Goal: Use online tool/utility: Utilize a website feature to perform a specific function

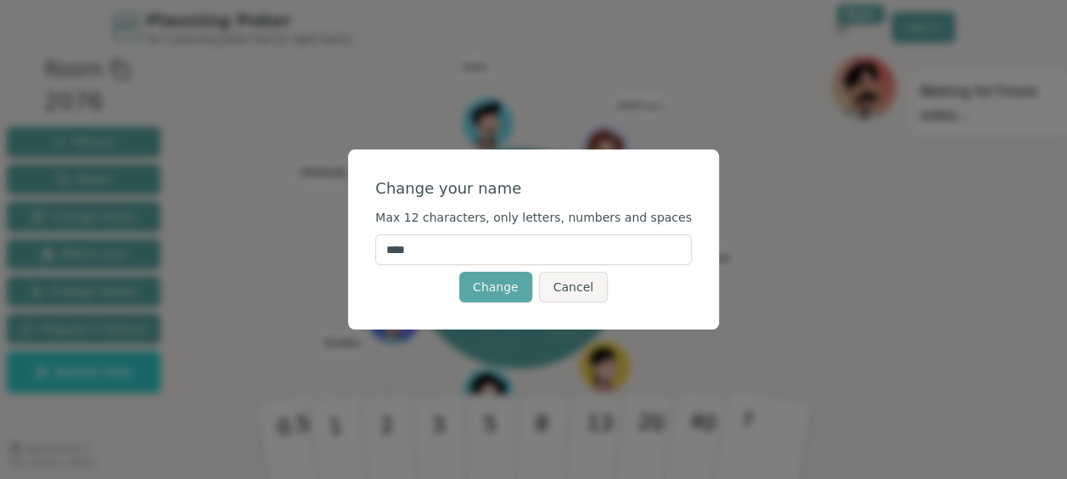
click at [559, 250] on input "****" at bounding box center [533, 249] width 317 height 31
click at [478, 250] on input "***" at bounding box center [533, 249] width 317 height 31
type input "*"
type input "*******"
click at [491, 282] on button "Change" at bounding box center [495, 287] width 73 height 31
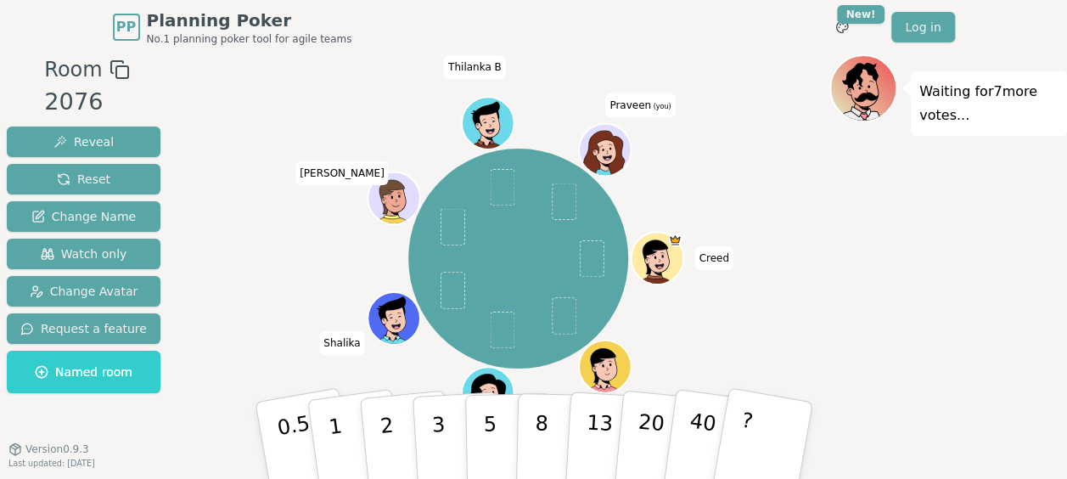
click at [604, 154] on div at bounding box center [606, 167] width 51 height 46
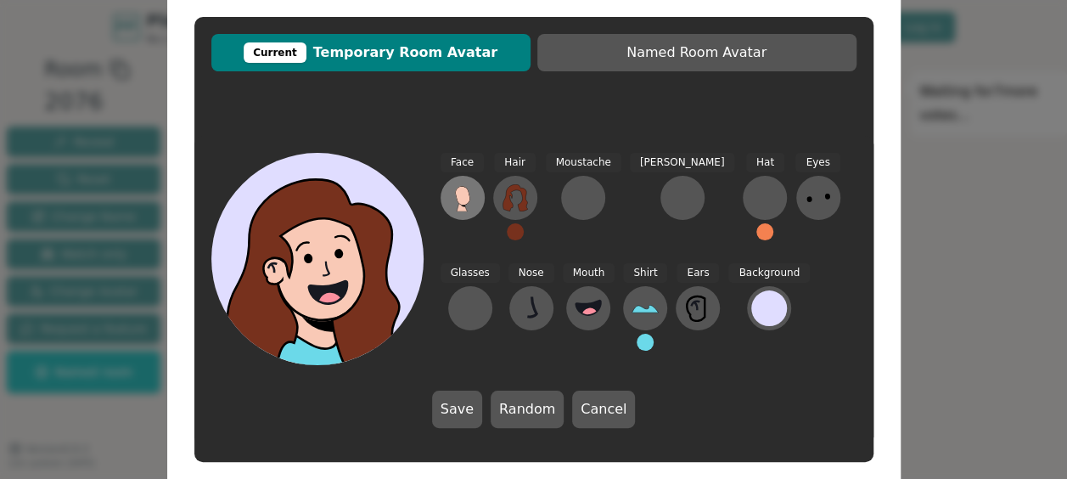
click at [475, 194] on icon at bounding box center [462, 197] width 27 height 27
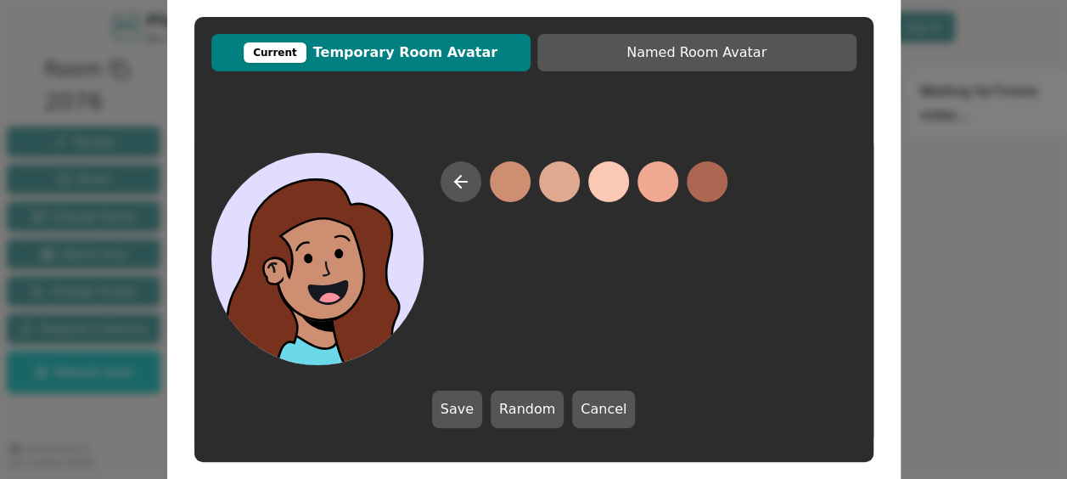
click at [504, 185] on button at bounding box center [510, 181] width 41 height 41
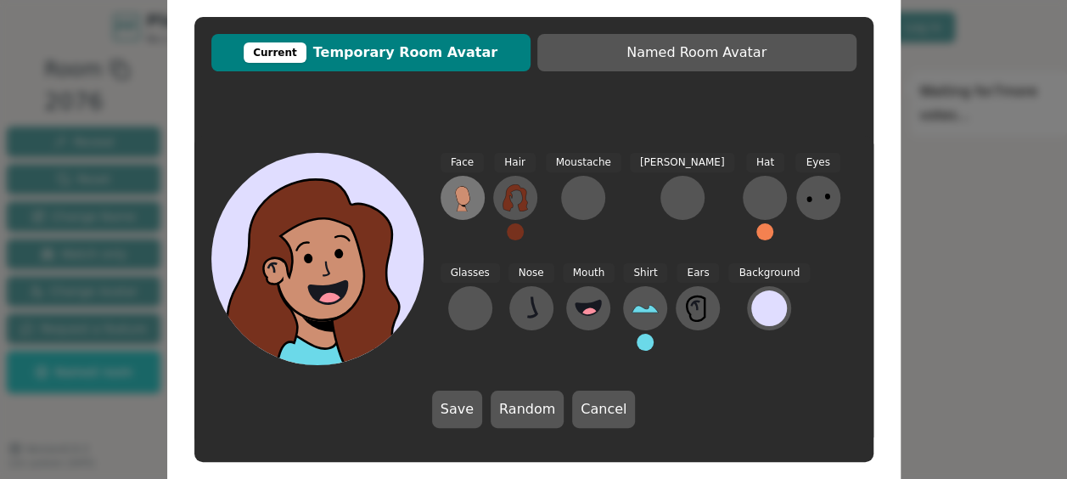
click at [476, 195] on button at bounding box center [463, 198] width 44 height 44
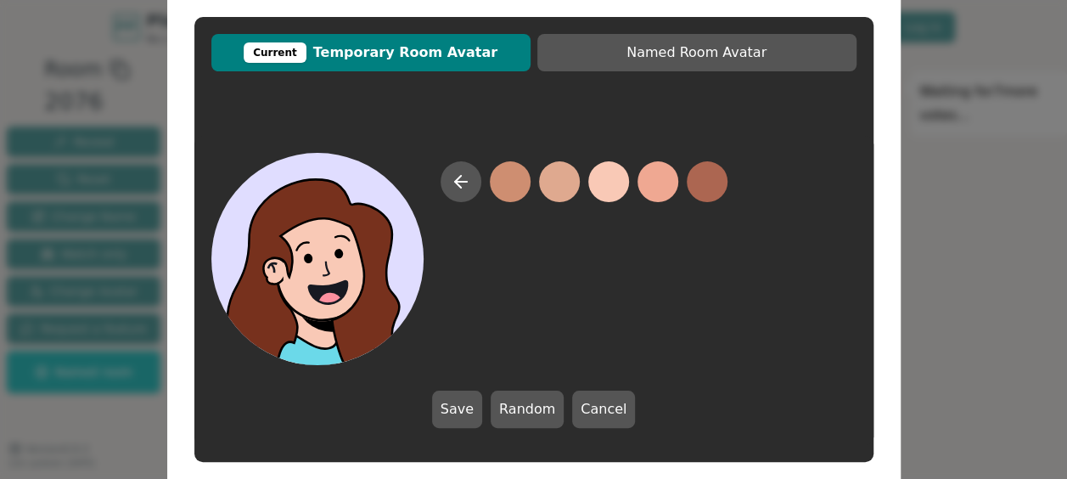
click at [605, 186] on button at bounding box center [608, 181] width 41 height 41
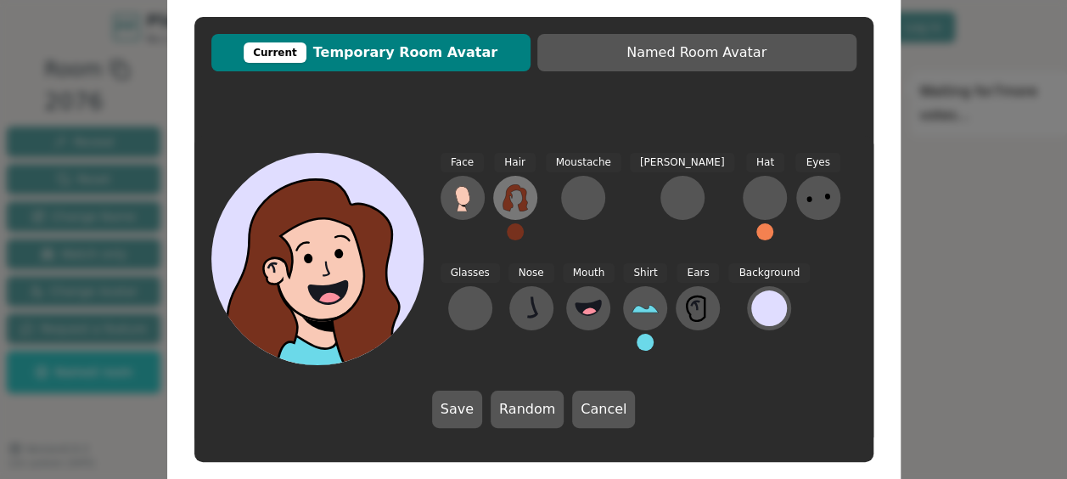
click at [520, 203] on icon at bounding box center [515, 197] width 25 height 27
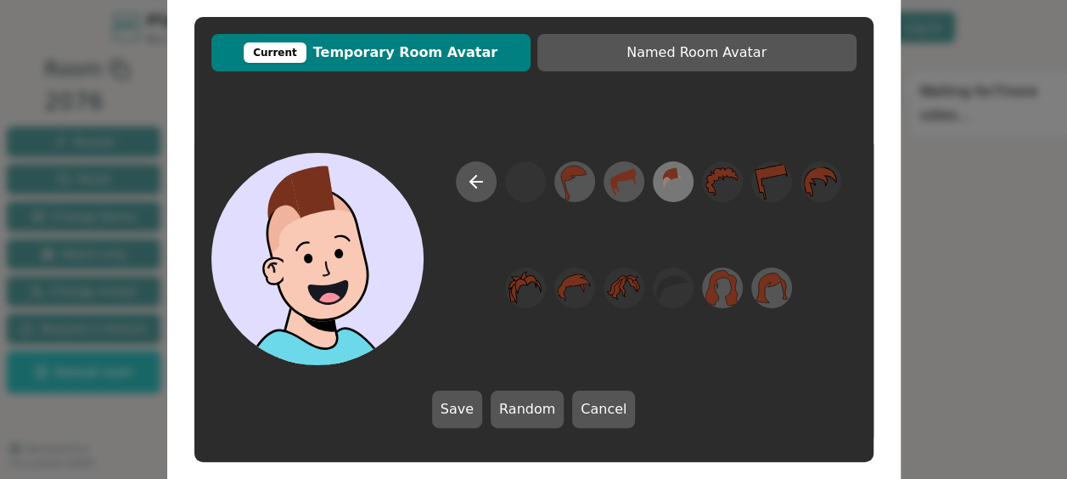
click at [673, 182] on icon at bounding box center [672, 182] width 33 height 38
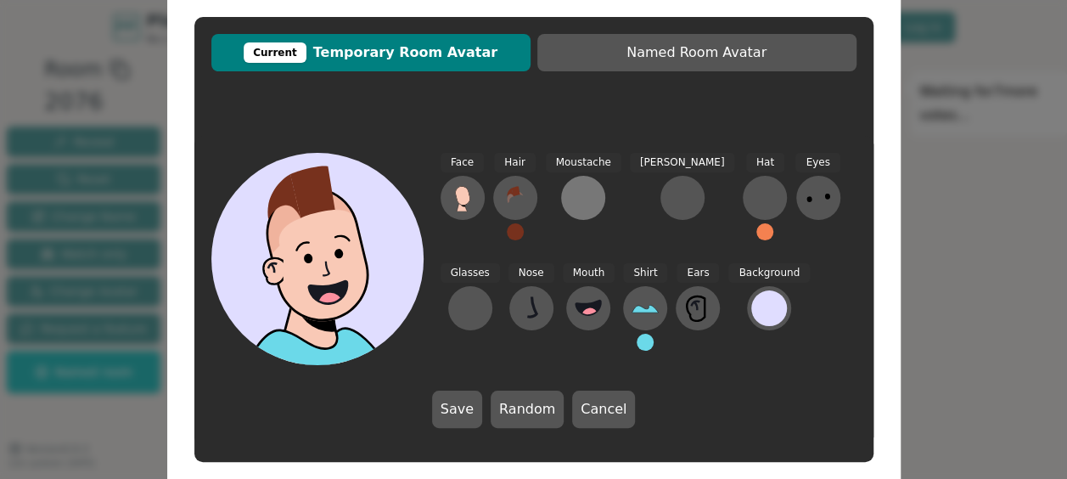
click at [587, 188] on div at bounding box center [583, 197] width 27 height 27
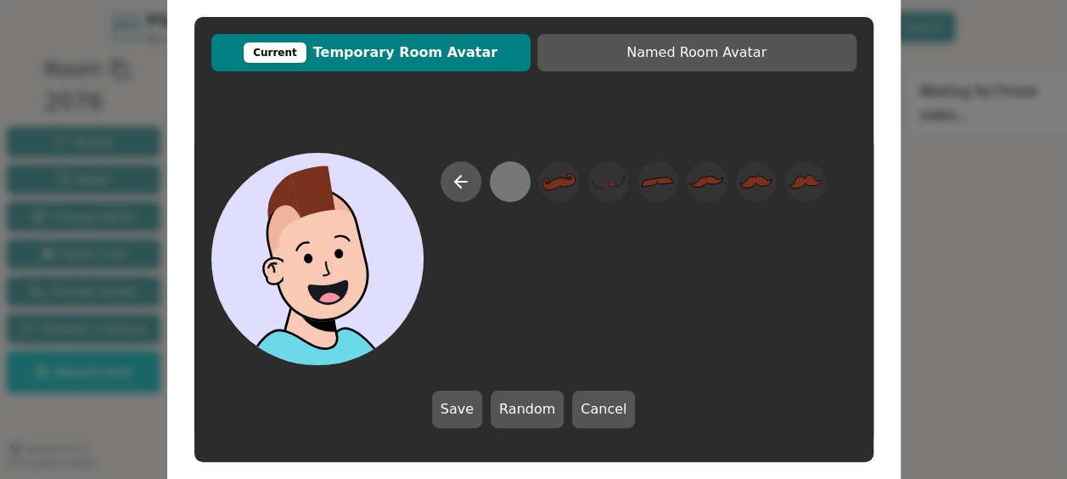
click at [505, 185] on div at bounding box center [509, 182] width 33 height 38
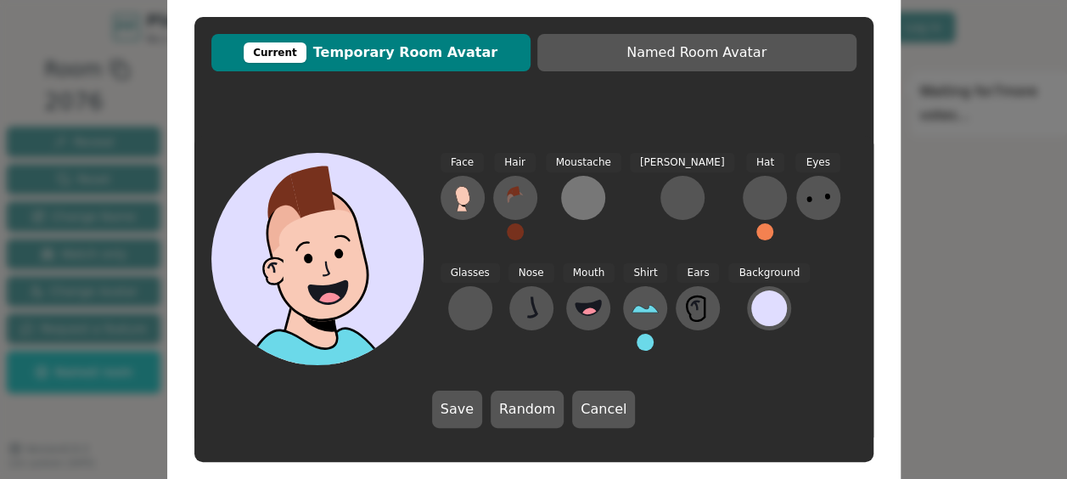
click at [572, 203] on div at bounding box center [583, 197] width 27 height 27
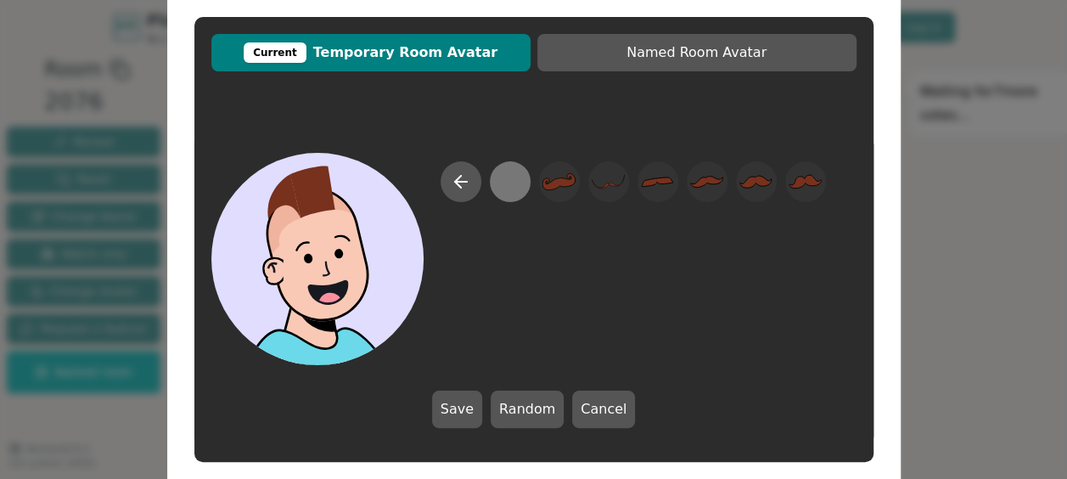
click at [512, 186] on div at bounding box center [509, 182] width 33 height 38
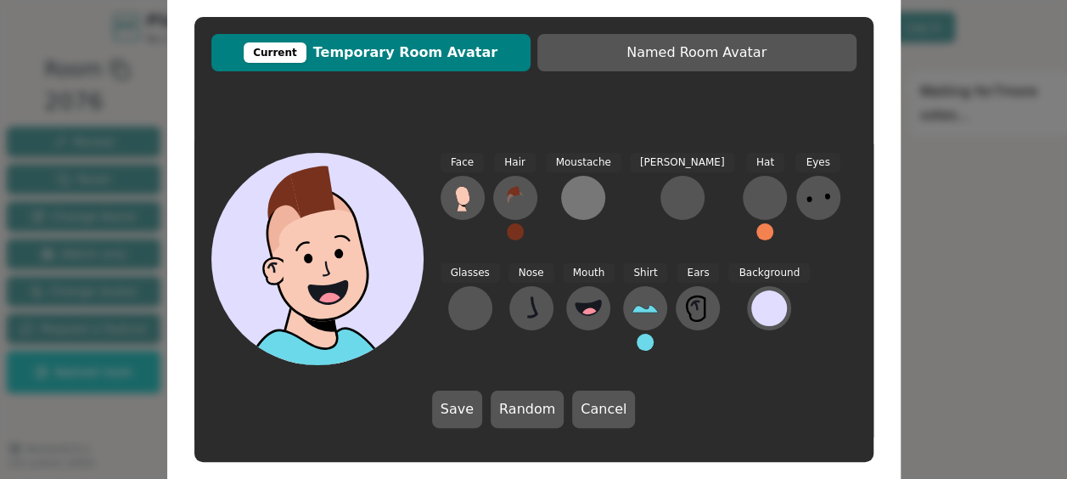
click at [577, 200] on div at bounding box center [583, 197] width 27 height 27
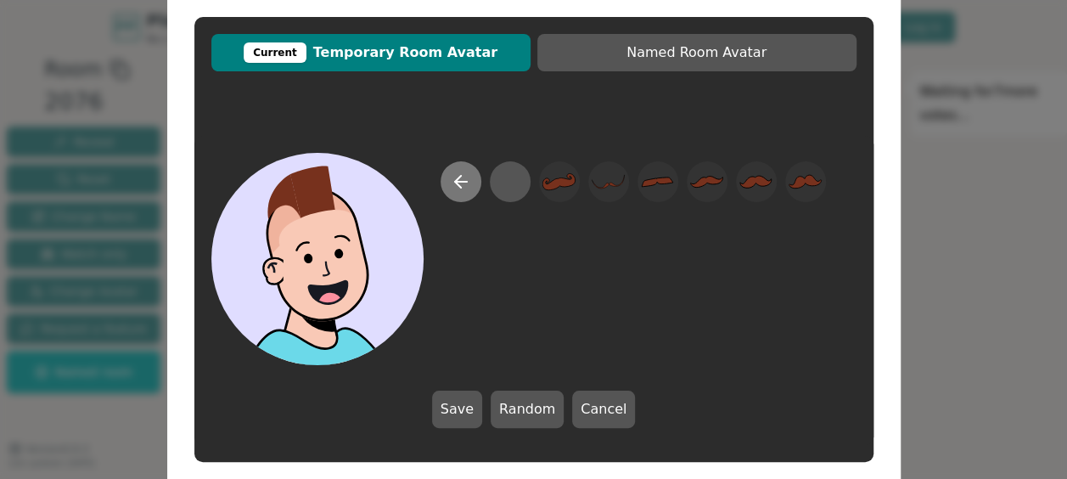
click at [465, 172] on icon at bounding box center [461, 182] width 20 height 20
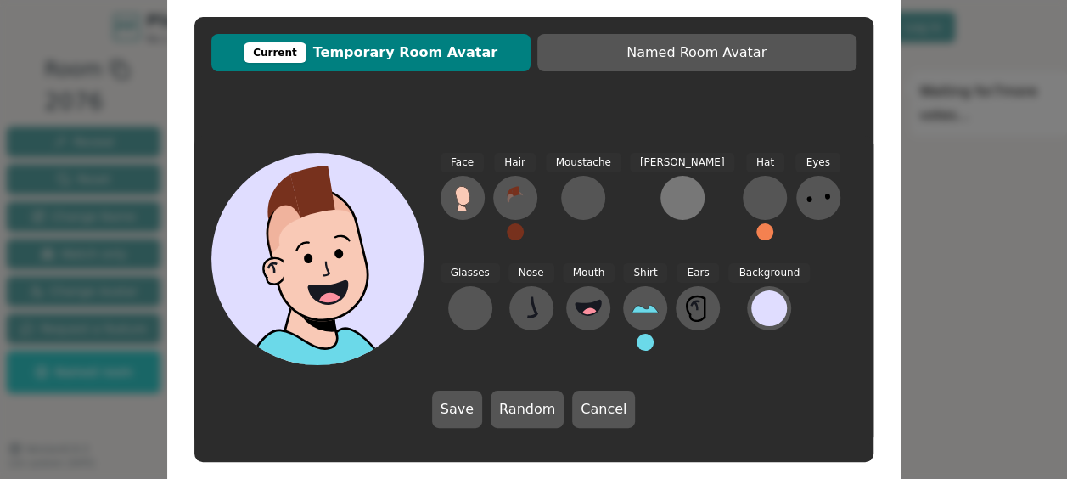
click at [661, 194] on button at bounding box center [683, 198] width 44 height 44
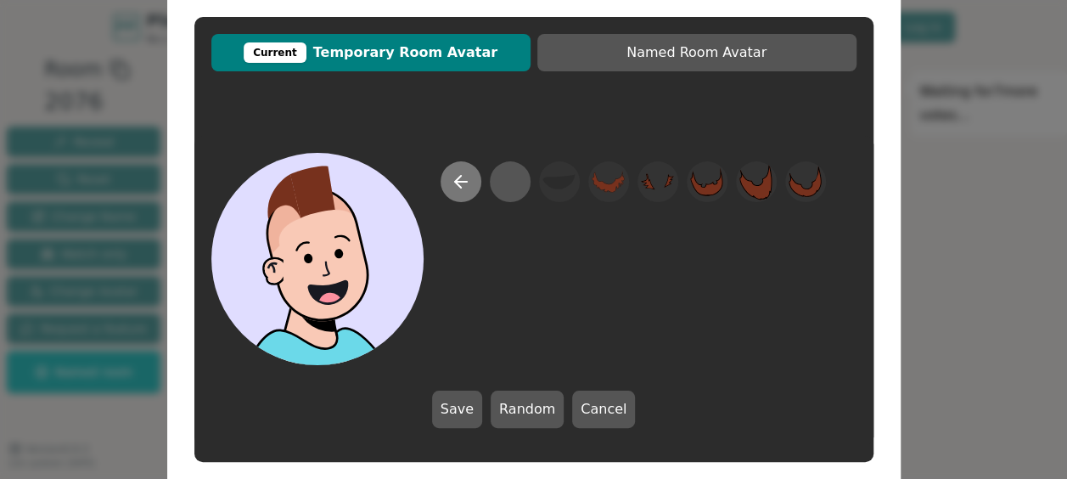
click at [463, 177] on icon at bounding box center [461, 182] width 20 height 20
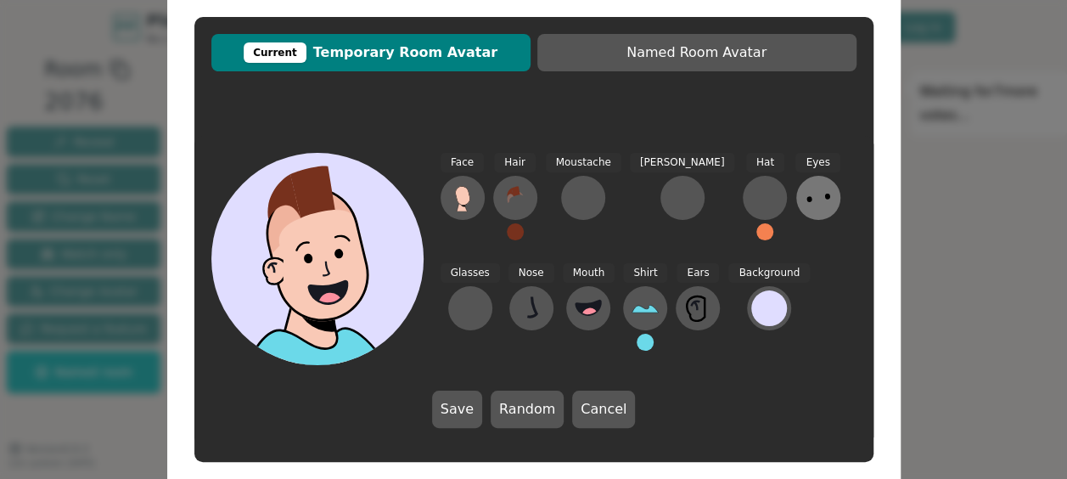
click at [805, 202] on icon at bounding box center [818, 197] width 27 height 27
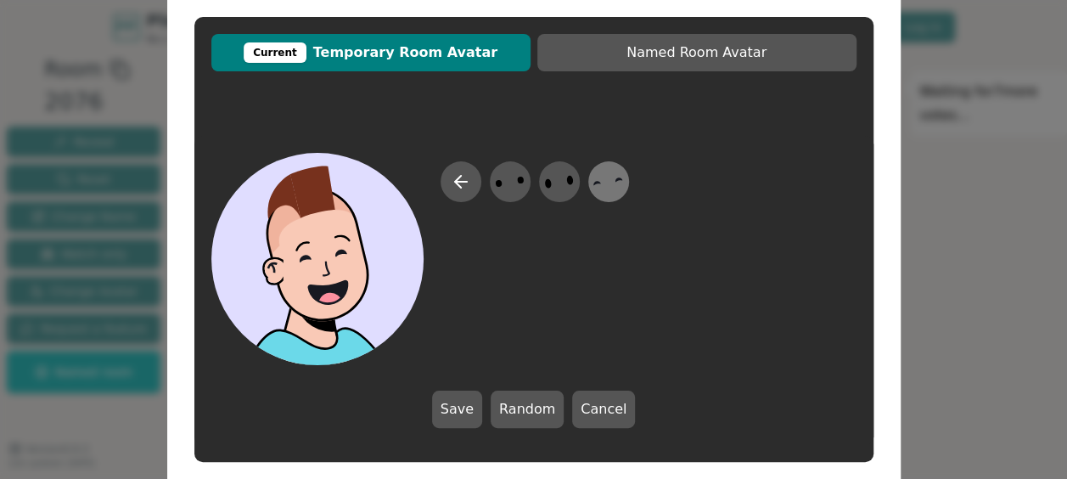
click at [597, 187] on icon at bounding box center [608, 182] width 33 height 38
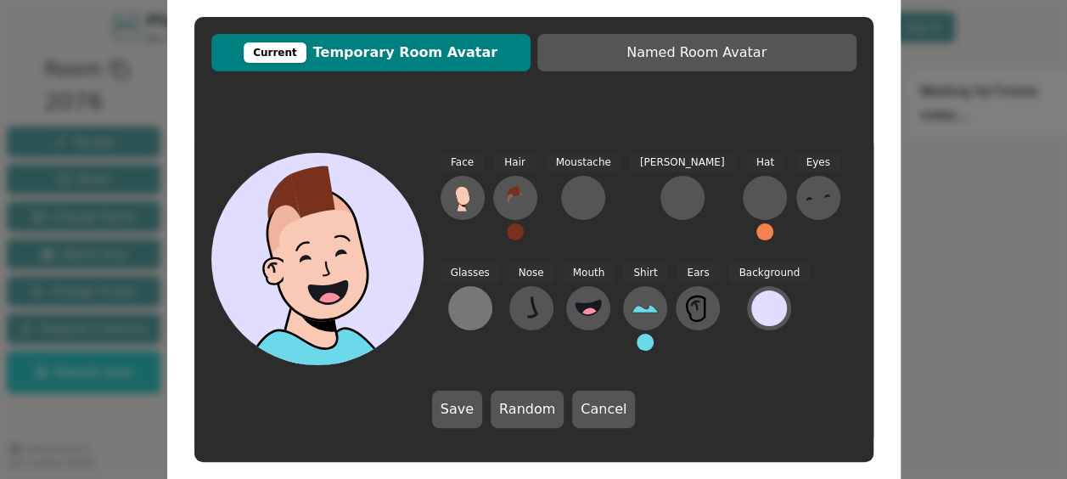
click at [484, 295] on div at bounding box center [470, 308] width 27 height 27
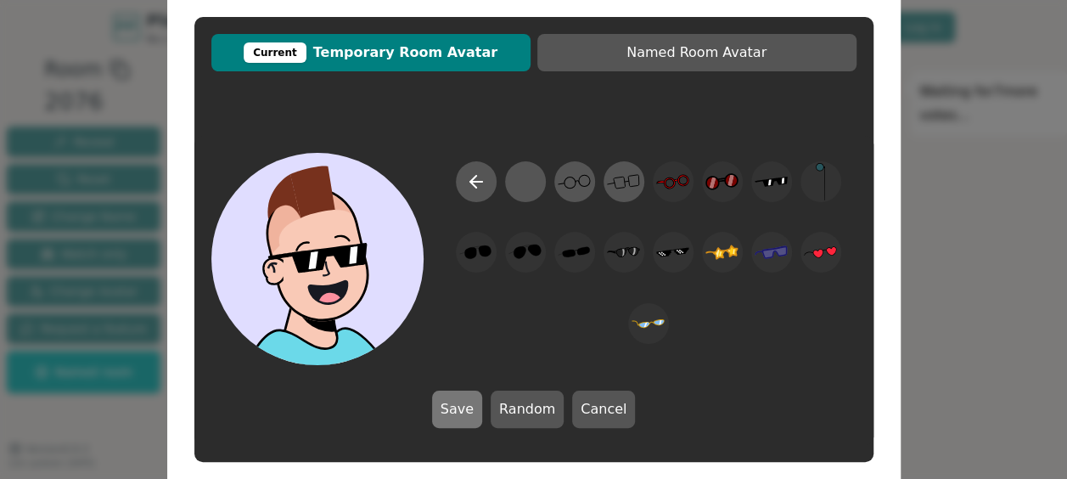
click at [461, 416] on button "Save" at bounding box center [457, 409] width 50 height 37
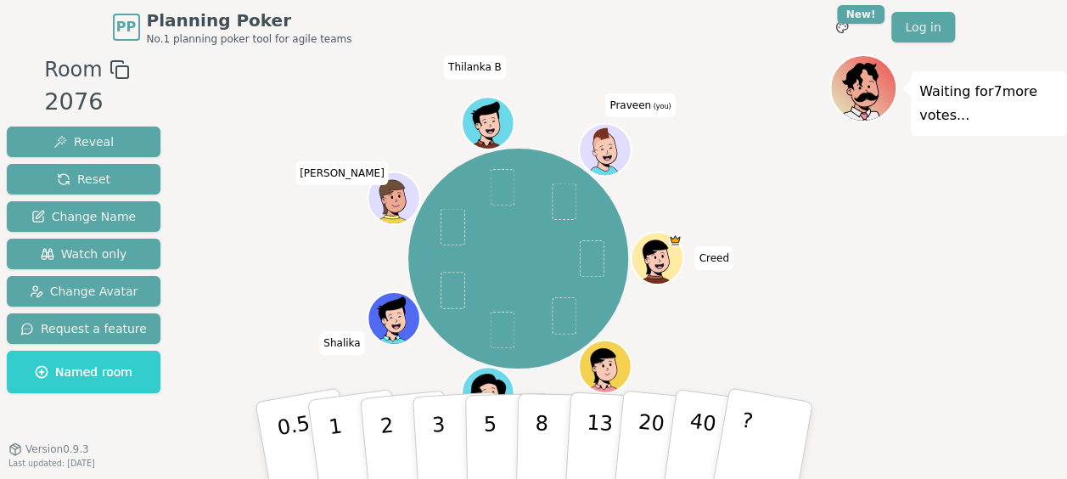
click at [610, 144] on icon at bounding box center [611, 144] width 3 height 1
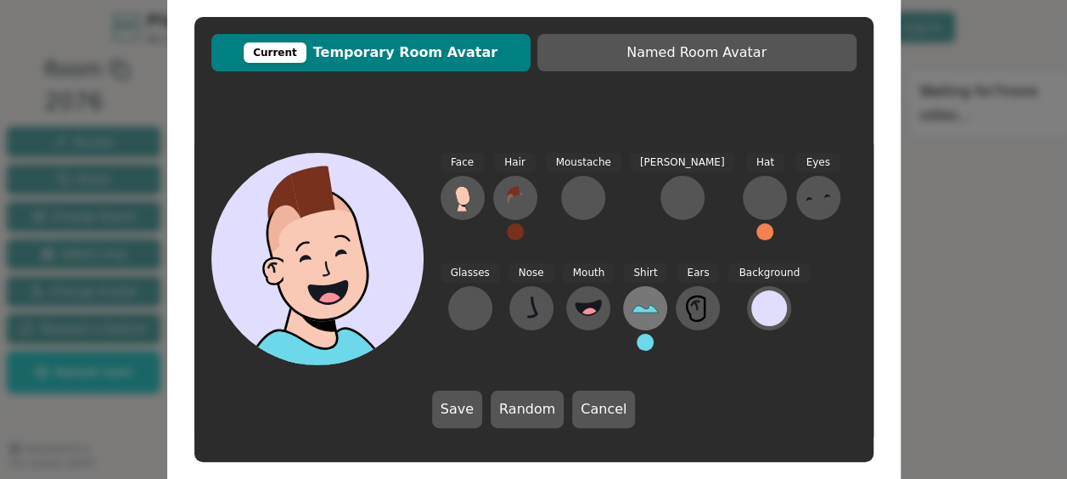
click at [632, 300] on icon at bounding box center [645, 308] width 27 height 27
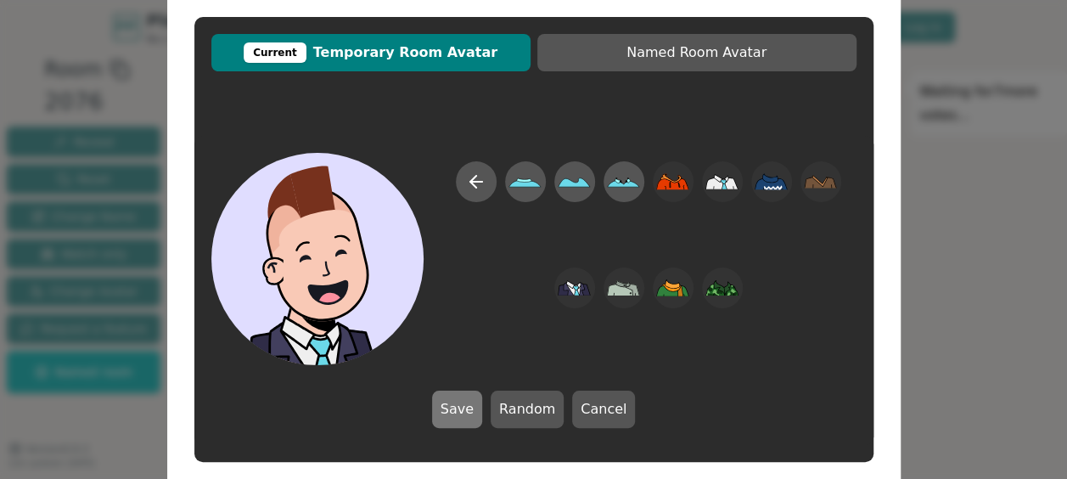
click at [473, 423] on button "Save" at bounding box center [457, 409] width 50 height 37
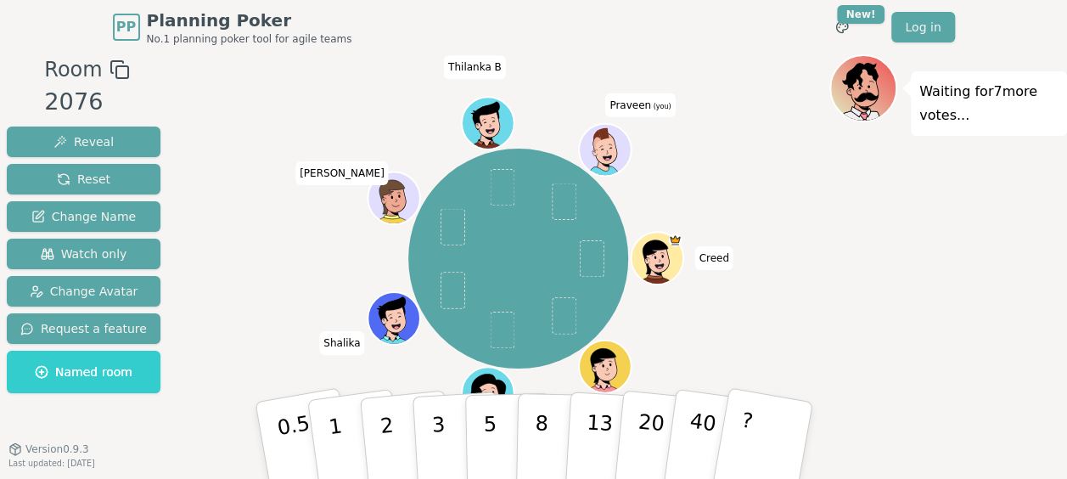
click at [609, 144] on icon at bounding box center [606, 147] width 41 height 6
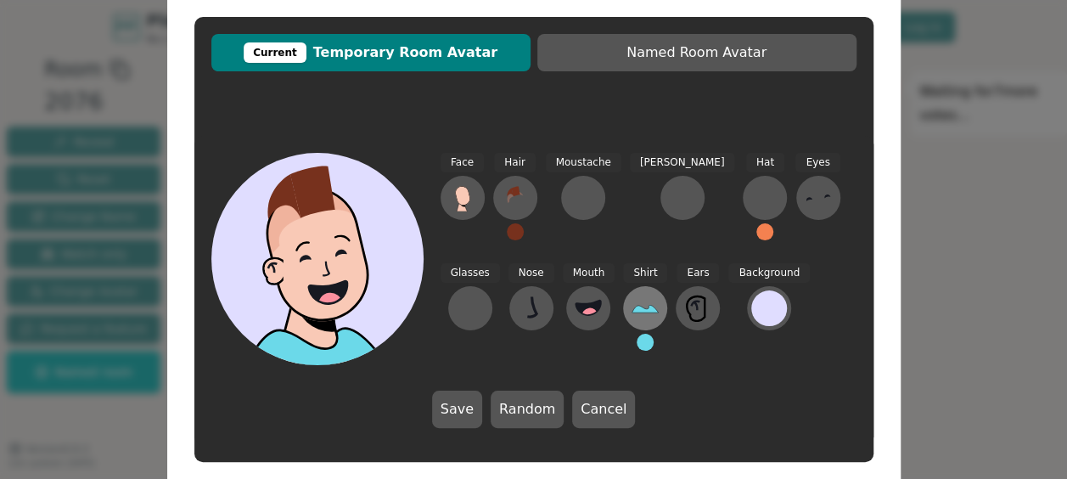
click at [632, 302] on icon at bounding box center [645, 308] width 27 height 27
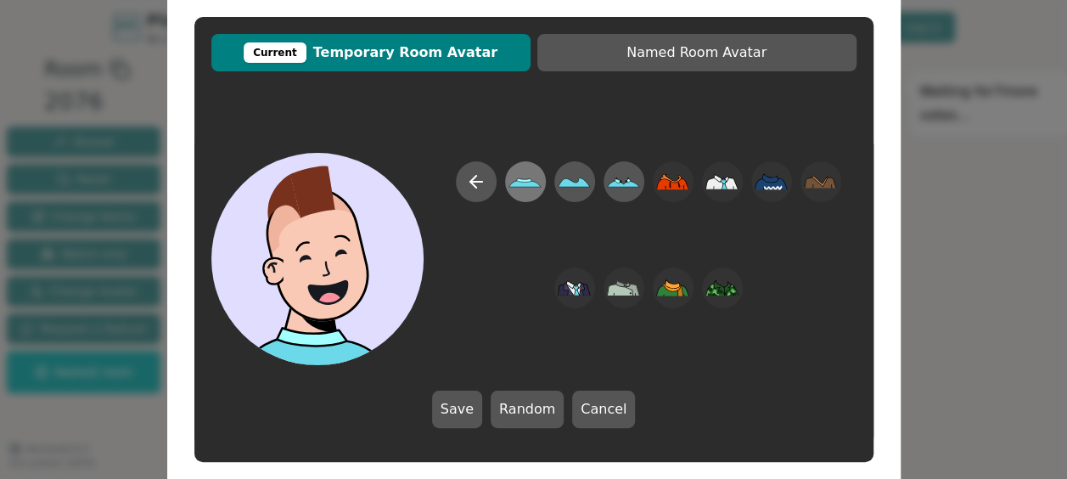
click at [523, 191] on icon at bounding box center [525, 182] width 33 height 38
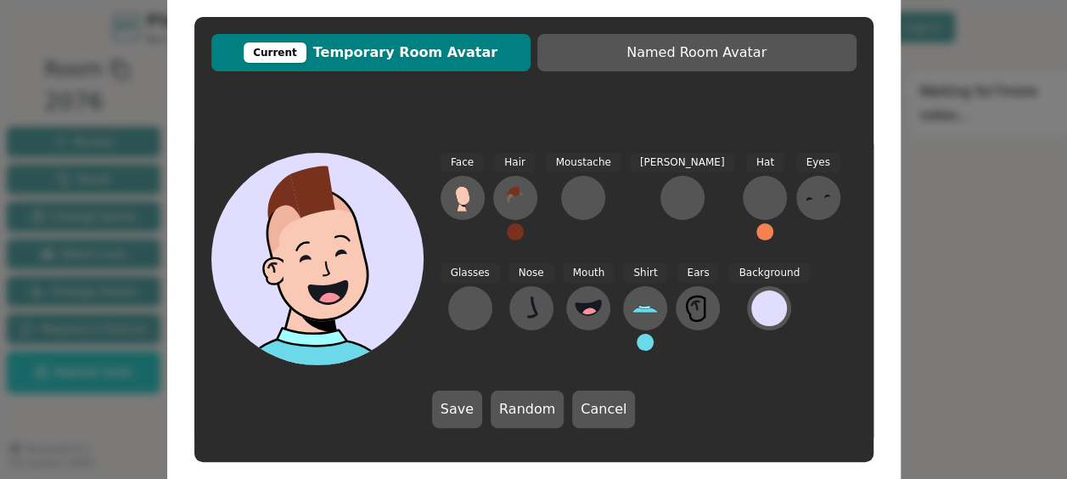
click at [618, 179] on div "Face Hair Moustache [PERSON_NAME] Hat Eyes Glasses Nose Mouth Shirt Ears Backgr…" at bounding box center [649, 259] width 416 height 212
click at [632, 310] on icon at bounding box center [645, 308] width 27 height 27
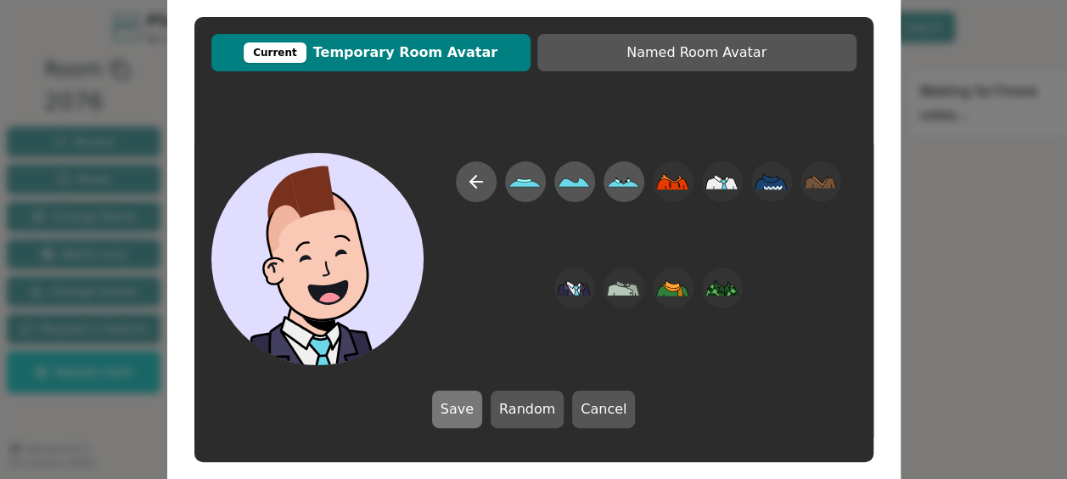
click at [470, 414] on button "Save" at bounding box center [457, 409] width 50 height 37
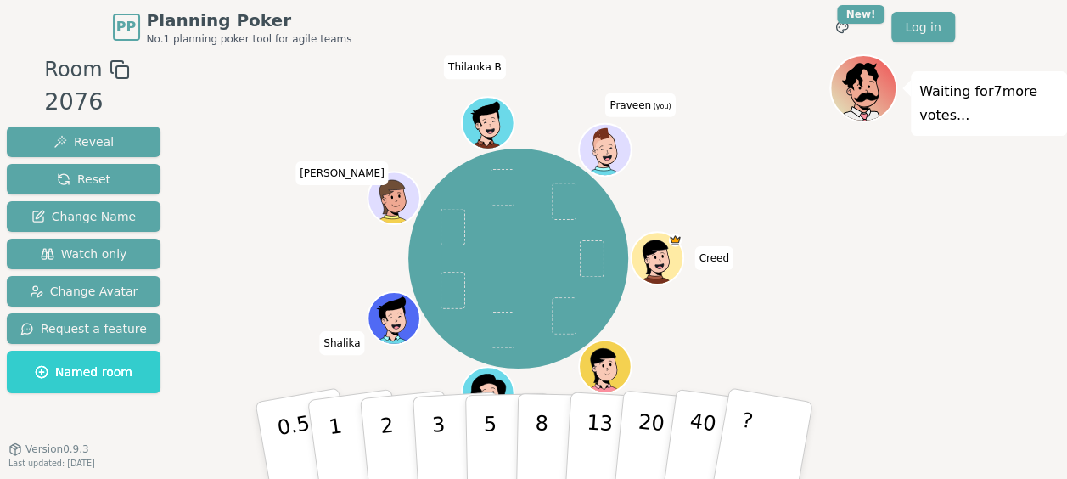
click at [600, 143] on icon at bounding box center [602, 142] width 49 height 29
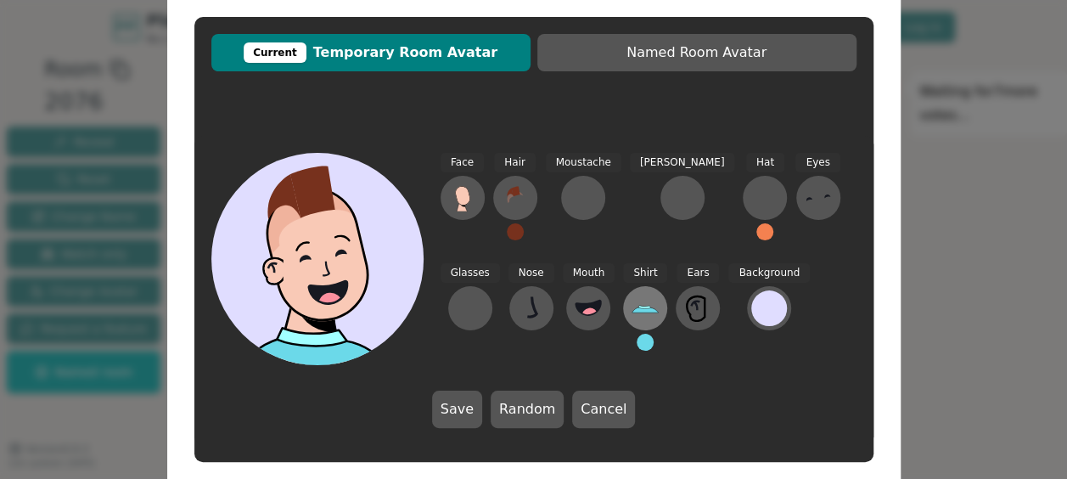
click at [632, 301] on icon at bounding box center [645, 308] width 27 height 27
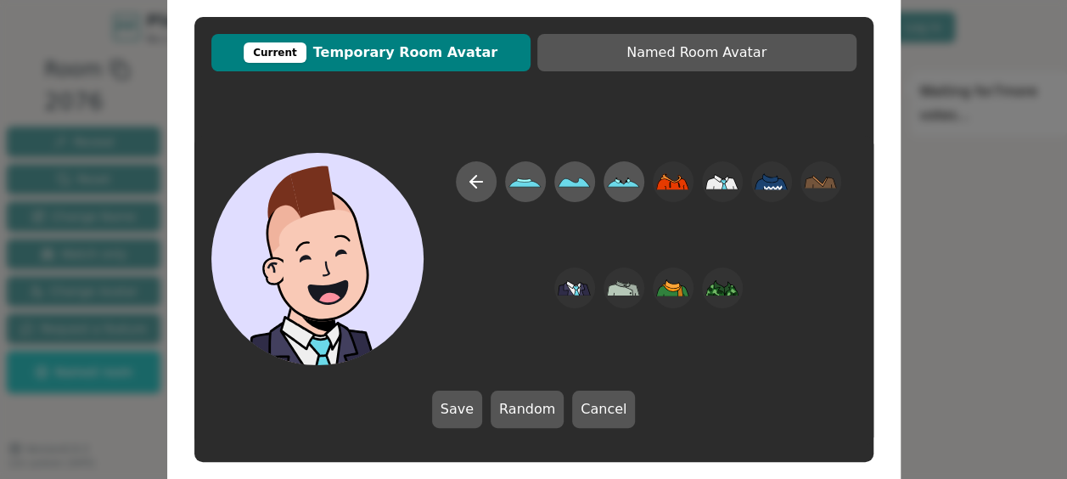
click at [459, 309] on div at bounding box center [649, 263] width 416 height 204
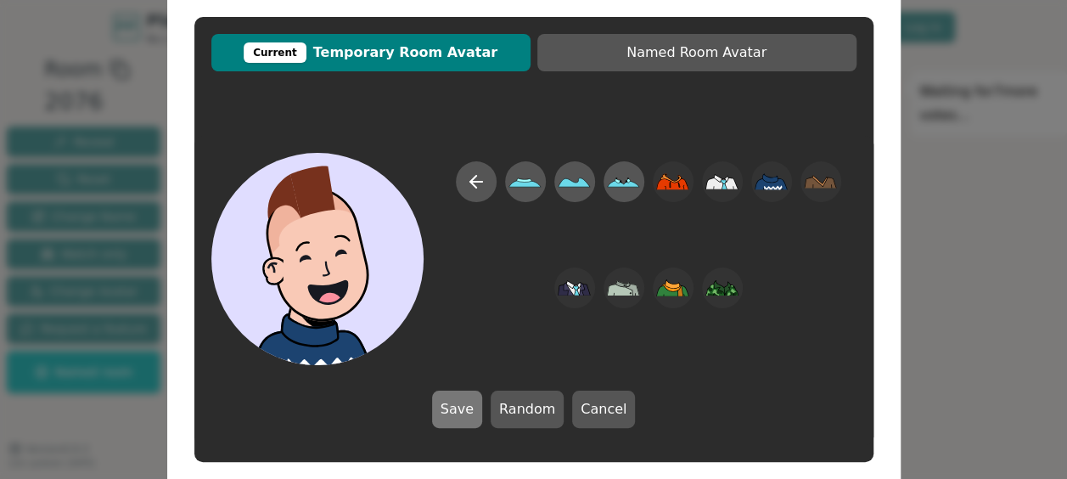
click at [456, 413] on button "Save" at bounding box center [457, 409] width 50 height 37
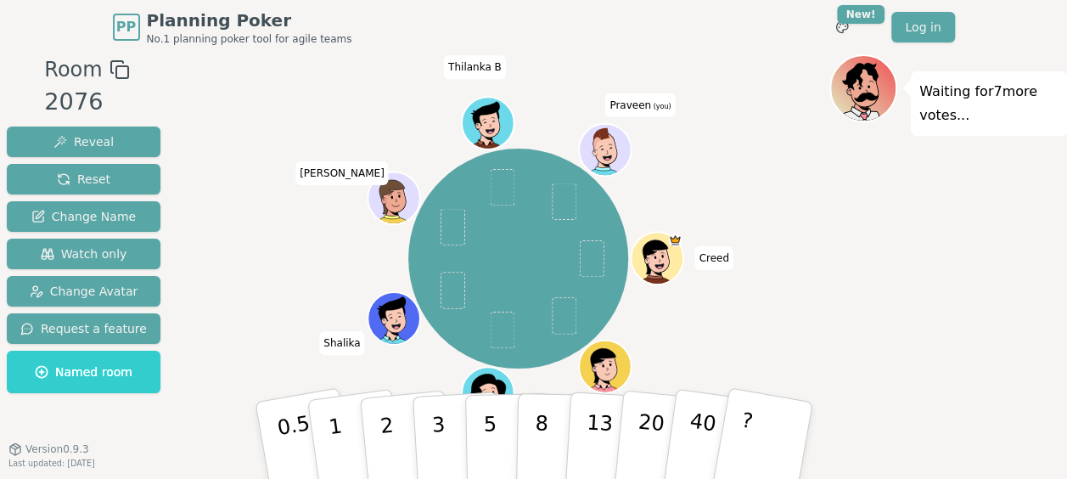
click at [618, 149] on icon at bounding box center [606, 149] width 51 height 7
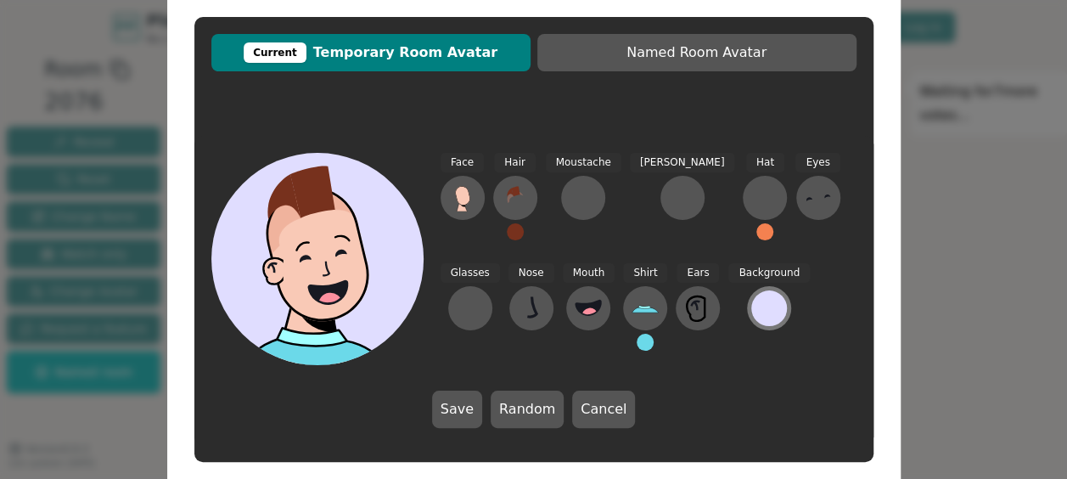
click at [751, 316] on div at bounding box center [769, 308] width 36 height 36
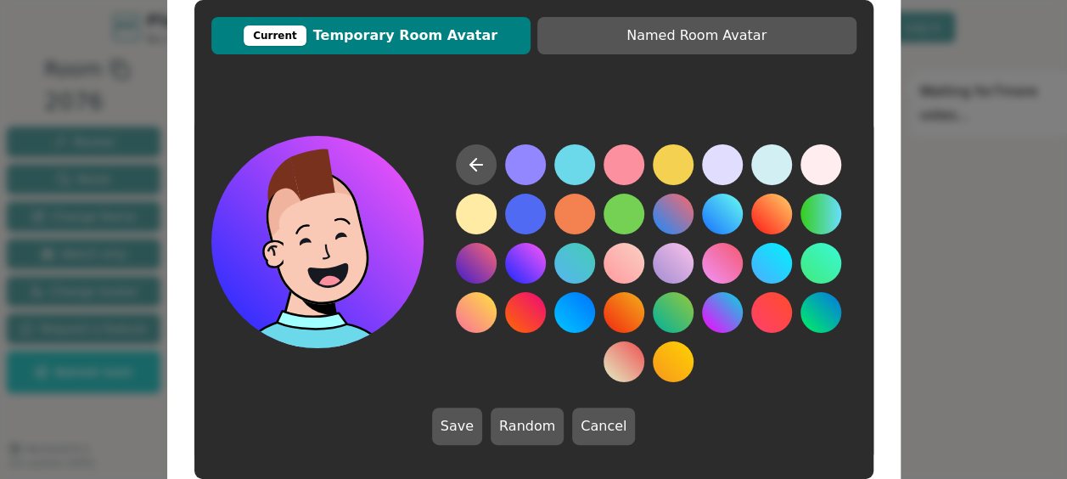
click at [531, 273] on button at bounding box center [525, 263] width 41 height 41
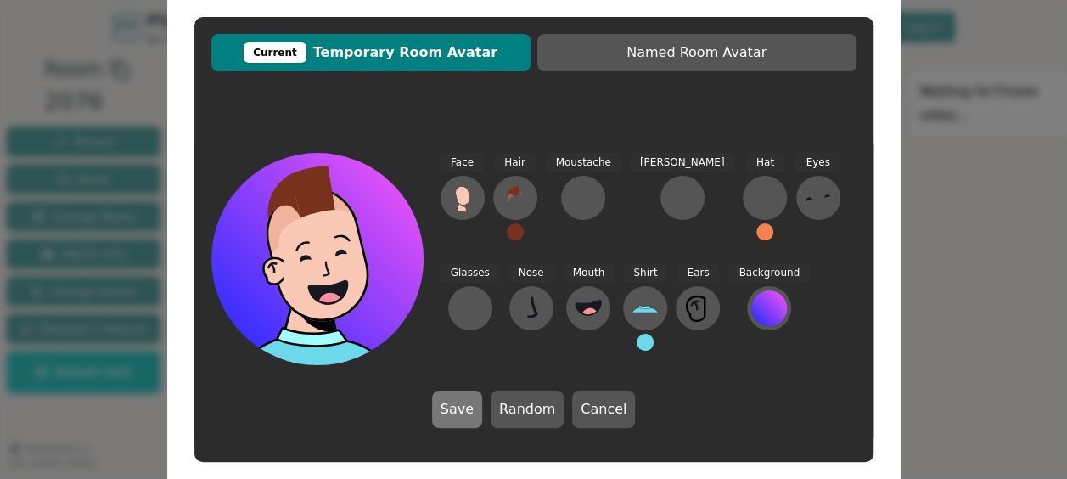
click at [464, 408] on button "Save" at bounding box center [457, 409] width 50 height 37
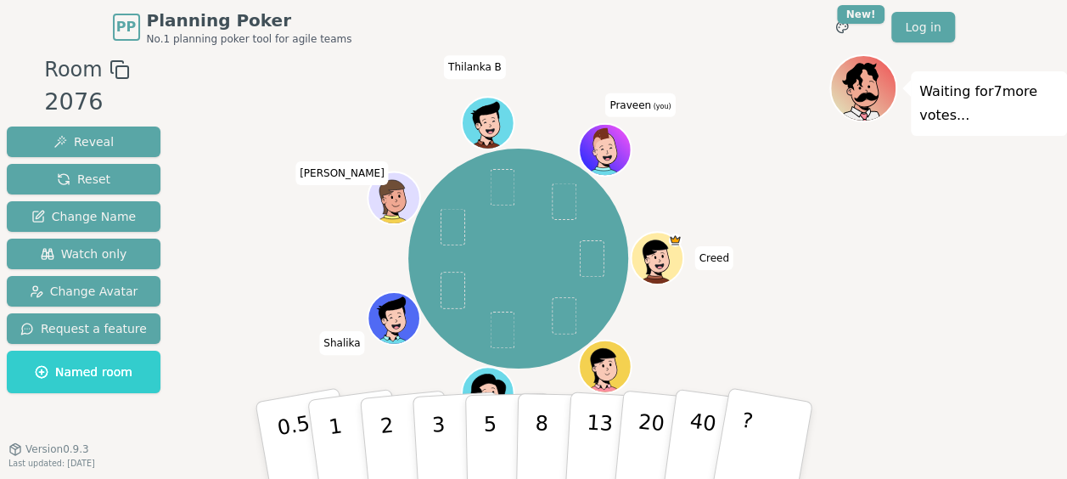
click at [610, 143] on icon at bounding box center [602, 142] width 49 height 29
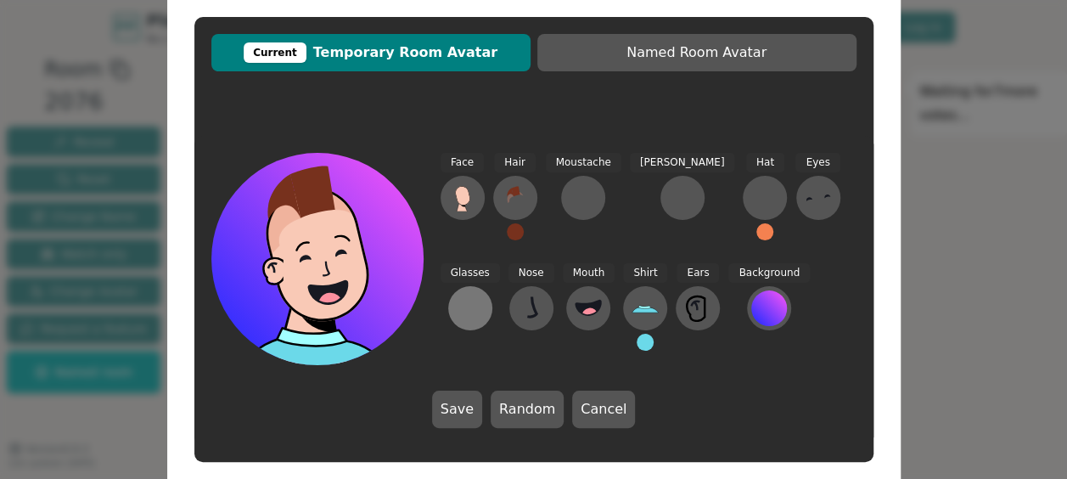
click at [484, 295] on div at bounding box center [470, 308] width 27 height 27
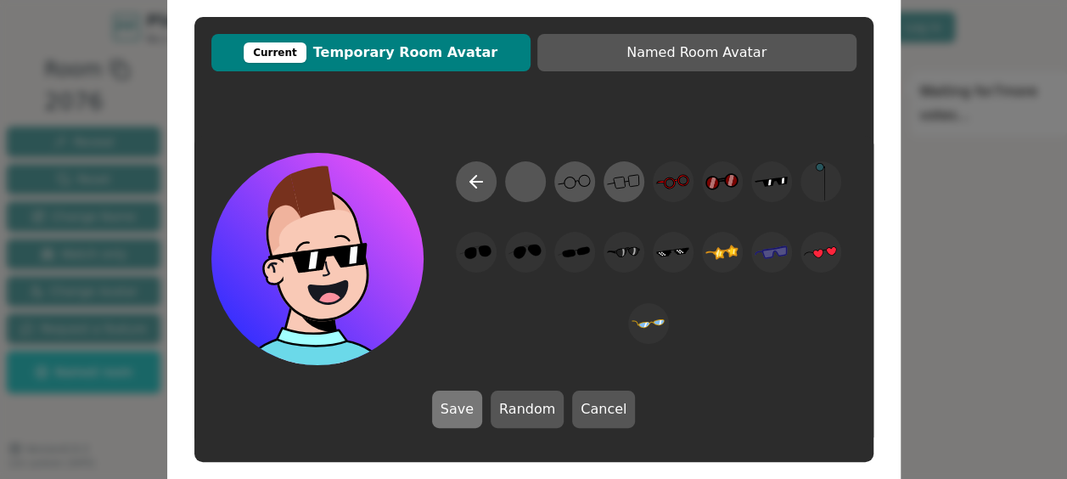
click at [458, 406] on button "Save" at bounding box center [457, 409] width 50 height 37
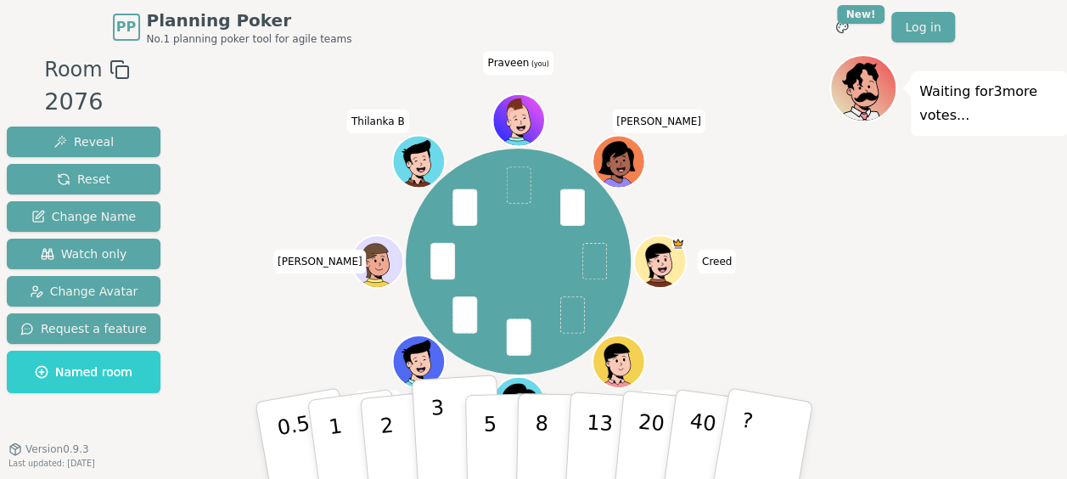
drag, startPoint x: 442, startPoint y: 426, endPoint x: 434, endPoint y: 433, distance: 10.2
click at [434, 433] on p "3" at bounding box center [439, 442] width 19 height 93
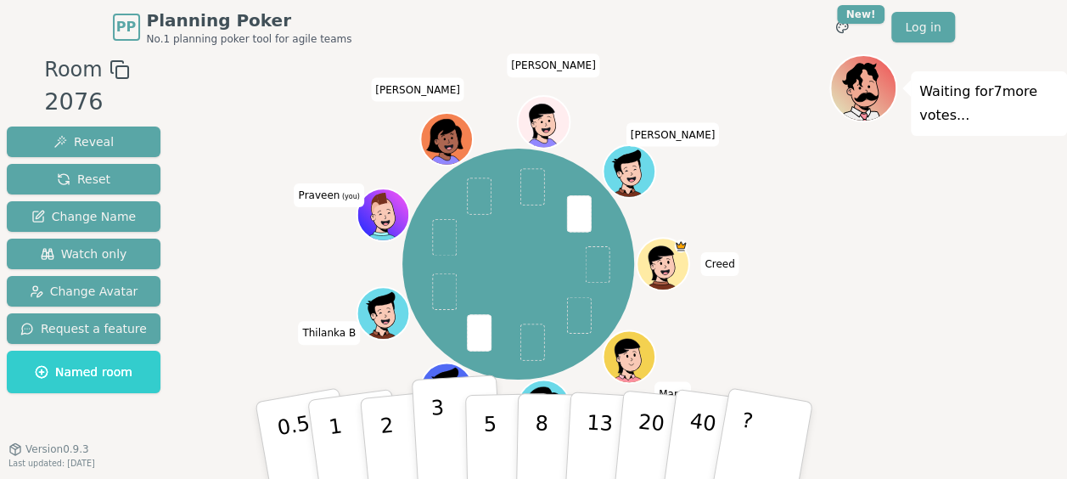
click at [440, 425] on p "3" at bounding box center [439, 442] width 19 height 93
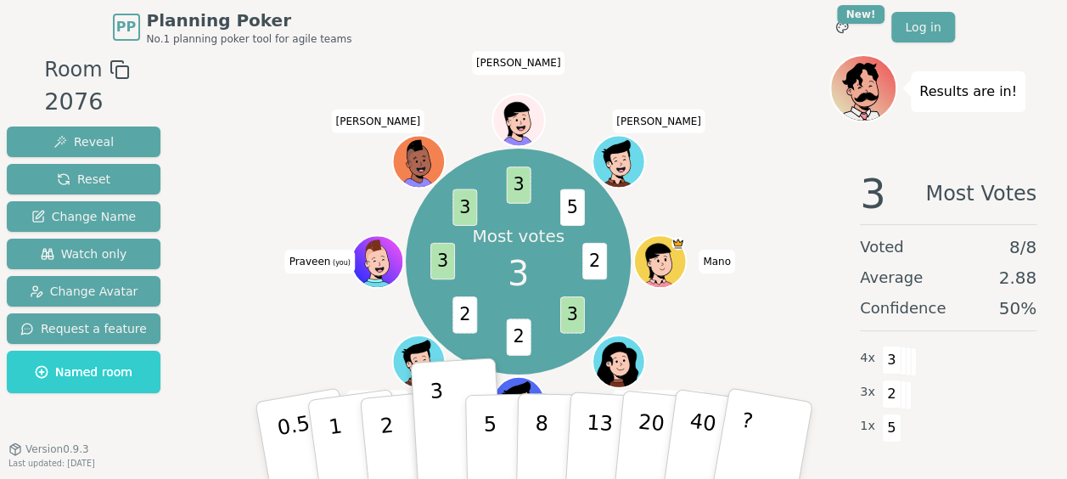
click at [853, 452] on div "3 Most Votes Voted 8 / 8 Average 2.88 Confidence 50 % 4 x 3 3 x 2 1 x 5" at bounding box center [949, 326] width 238 height 340
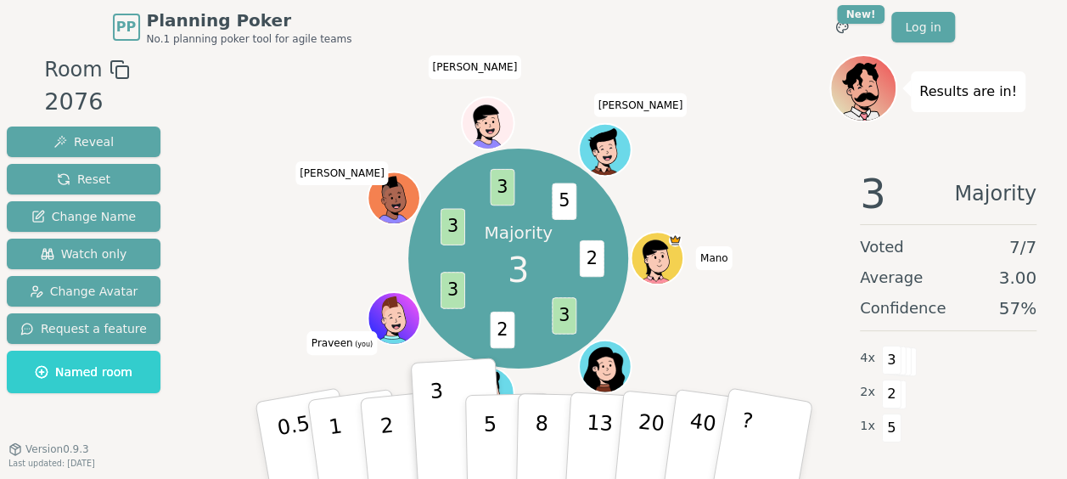
click at [834, 397] on div "3 Majority Voted 7 / 7 Average 3.00 Confidence 57 % 4 x 3 2 x 2 1 x 5" at bounding box center [949, 326] width 238 height 340
